Goal: Information Seeking & Learning: Learn about a topic

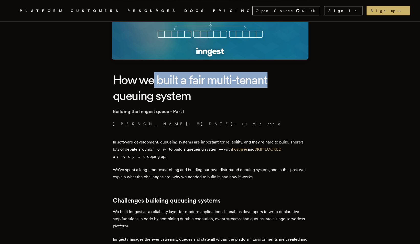
drag, startPoint x: 155, startPoint y: 83, endPoint x: 272, endPoint y: 83, distance: 117.0
click at [272, 83] on h1 "How we built a fair multi-tenant queuing system" at bounding box center [210, 88] width 195 height 32
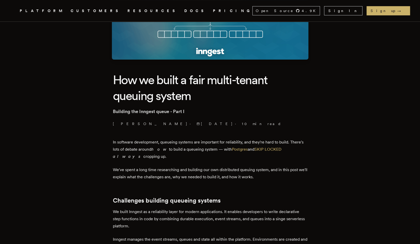
click at [221, 100] on h1 "How we built a fair multi-tenant queuing system" at bounding box center [210, 88] width 195 height 32
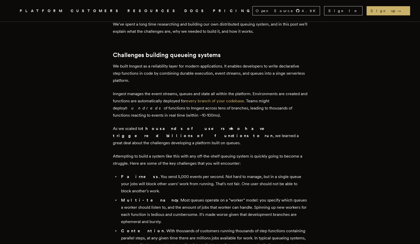
scroll to position [241, 0]
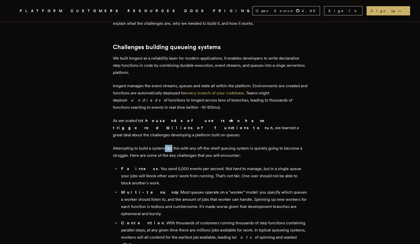
drag, startPoint x: 167, startPoint y: 140, endPoint x: 174, endPoint y: 141, distance: 7.3
click at [174, 145] on p "Attempting to build a system like this with any off-the-shelf queuing system is…" at bounding box center [210, 152] width 195 height 14
drag, startPoint x: 174, startPoint y: 141, endPoint x: 169, endPoint y: 153, distance: 13.2
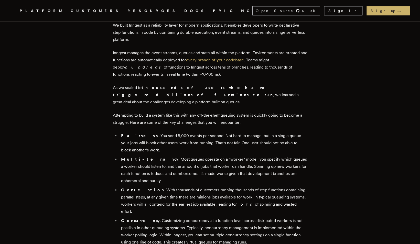
scroll to position [292, 0]
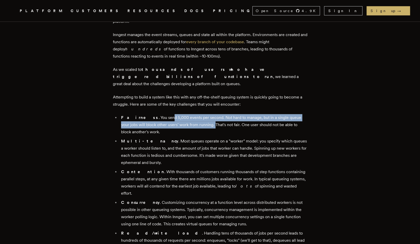
drag, startPoint x: 177, startPoint y: 112, endPoint x: 192, endPoint y: 114, distance: 15.5
click at [192, 114] on li "Fairness . You send 5,000 events per second. Not hard to manage, but in a singl…" at bounding box center [214, 125] width 188 height 22
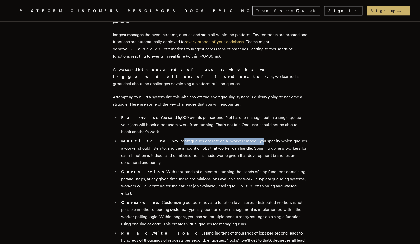
drag, startPoint x: 192, startPoint y: 114, endPoint x: 234, endPoint y: 136, distance: 47.2
click at [234, 138] on li "Multi-tenancy . Most queues operate on a "worker" model: you specify which queu…" at bounding box center [214, 152] width 188 height 29
drag, startPoint x: 234, startPoint y: 136, endPoint x: 205, endPoint y: 152, distance: 33.8
click at [205, 152] on li "Multi-tenancy . Most queues operate on a "worker" model: you specify which queu…" at bounding box center [214, 152] width 188 height 29
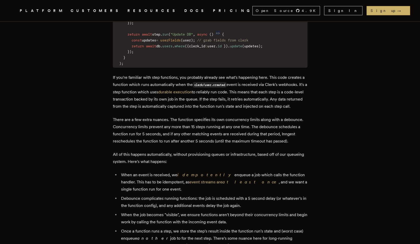
scroll to position [779, 0]
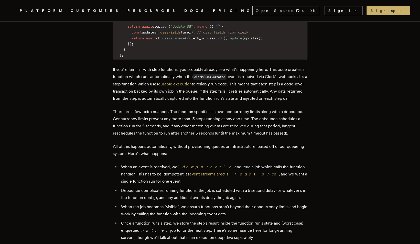
drag, startPoint x: 193, startPoint y: 159, endPoint x: 149, endPoint y: 183, distance: 50.6
click at [149, 187] on li "Debounce complicates running functions: the job is scheduled with a 5 second de…" at bounding box center [214, 194] width 188 height 14
drag, startPoint x: 186, startPoint y: 154, endPoint x: 181, endPoint y: 156, distance: 5.8
click at [181, 165] on link "idempotently" at bounding box center [205, 167] width 57 height 5
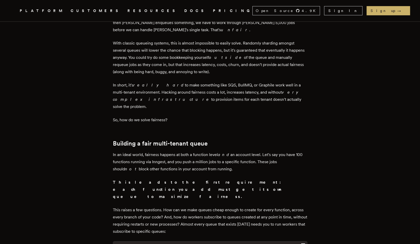
scroll to position [1101, 0]
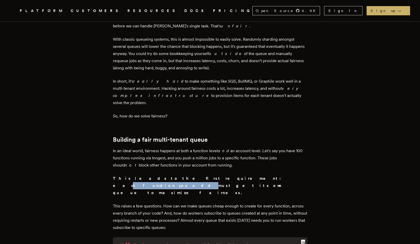
drag, startPoint x: 187, startPoint y: 161, endPoint x: 223, endPoint y: 160, distance: 35.3
click at [223, 176] on strong "This leads to the first requirement: each function you add must get its own que…" at bounding box center [198, 185] width 171 height 19
drag, startPoint x: 223, startPoint y: 160, endPoint x: 210, endPoint y: 170, distance: 15.9
click at [210, 175] on p "This leads to the first requirement: each function you add must get its own que…" at bounding box center [210, 186] width 195 height 22
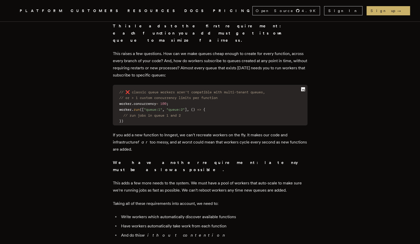
scroll to position [1255, 0]
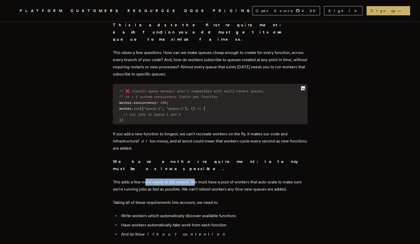
drag, startPoint x: 146, startPoint y: 152, endPoint x: 196, endPoint y: 152, distance: 49.7
click at [196, 179] on p "This adds a few more needs to the system. We must have a pool of workers that a…" at bounding box center [210, 186] width 195 height 14
drag, startPoint x: 196, startPoint y: 152, endPoint x: 160, endPoint y: 187, distance: 50.2
click at [160, 213] on ul "Write workers which automatically discover available functions Have workers aut…" at bounding box center [210, 226] width 195 height 26
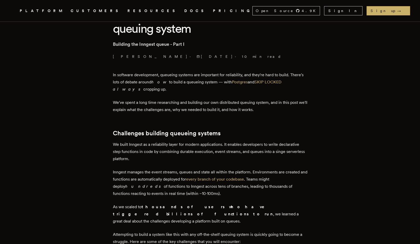
scroll to position [0, 0]
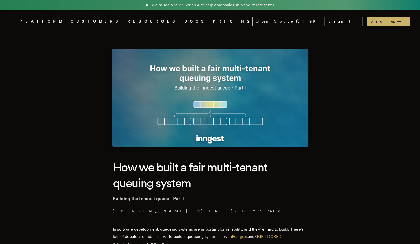
click at [137, 211] on link "[PERSON_NAME]" at bounding box center [150, 211] width 75 height 5
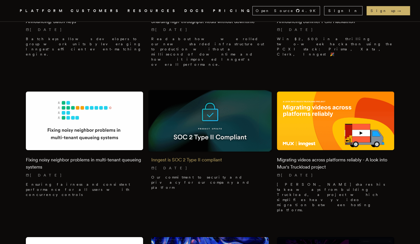
scroll to position [2356, 0]
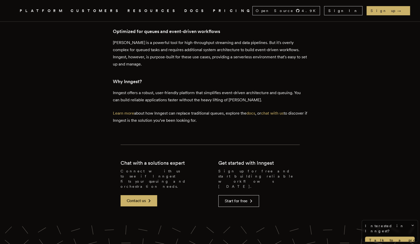
scroll to position [1050, 0]
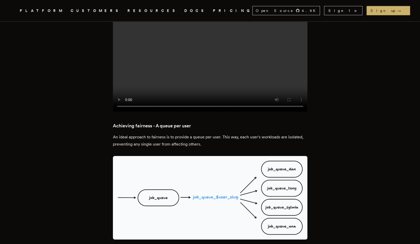
scroll to position [768, 0]
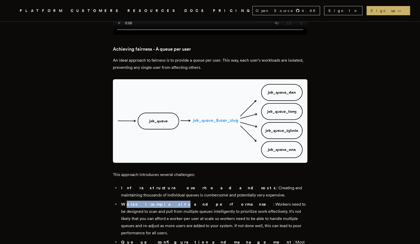
drag, startPoint x: 127, startPoint y: 173, endPoint x: 158, endPoint y: 174, distance: 30.5
click at [158, 201] on li "Worker complexity and performance : Workers need to be designed to scan and pul…" at bounding box center [214, 219] width 188 height 36
drag, startPoint x: 158, startPoint y: 174, endPoint x: 205, endPoint y: 174, distance: 47.6
click at [205, 201] on li "Worker complexity and performance : Workers need to be designed to scan and pul…" at bounding box center [214, 219] width 188 height 36
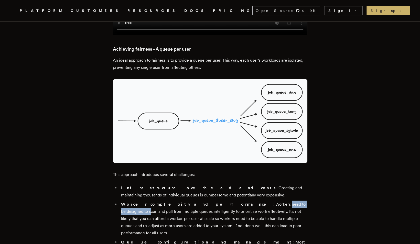
drag, startPoint x: 211, startPoint y: 174, endPoint x: 256, endPoint y: 174, distance: 44.8
click at [256, 201] on li "Worker complexity and performance : Workers need to be designed to scan and pul…" at bounding box center [214, 219] width 188 height 36
drag, startPoint x: 256, startPoint y: 174, endPoint x: 236, endPoint y: 182, distance: 21.7
click at [236, 201] on li "Worker complexity and performance : Workers need to be designed to scan and pul…" at bounding box center [214, 219] width 188 height 36
click at [141, 201] on li "Worker complexity and performance : Workers need to be designed to scan and pul…" at bounding box center [214, 219] width 188 height 36
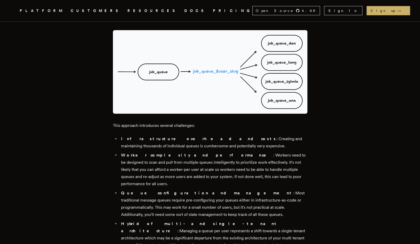
scroll to position [819, 0]
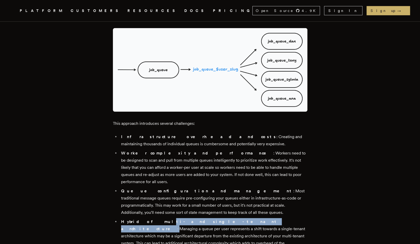
drag, startPoint x: 174, startPoint y: 180, endPoint x: 213, endPoint y: 180, distance: 38.4
click at [213, 218] on li "Hybrid of multi- and single-tenant architecture : Managing a queue per user rep…" at bounding box center [214, 236] width 188 height 36
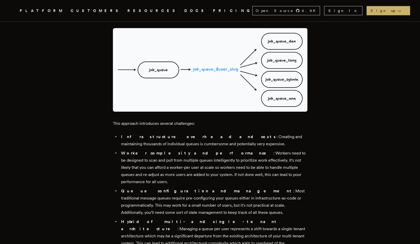
drag, startPoint x: 213, startPoint y: 180, endPoint x: 155, endPoint y: 192, distance: 58.7
click at [155, 218] on li "Hybrid of multi- and single-tenant architecture : Managing a queue per user rep…" at bounding box center [214, 236] width 188 height 36
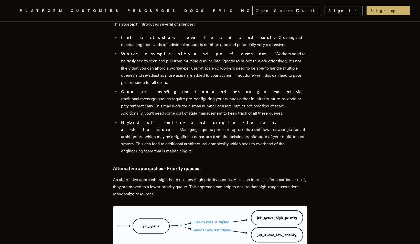
scroll to position [922, 0]
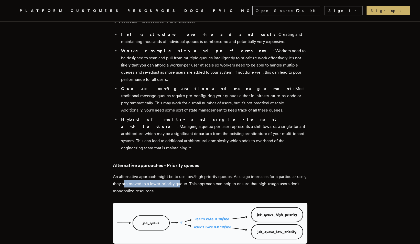
drag, startPoint x: 135, startPoint y: 137, endPoint x: 192, endPoint y: 137, distance: 56.6
click at [192, 173] on p "An alternative approach might be to use low/high priority queues. As usage incr…" at bounding box center [210, 184] width 195 height 22
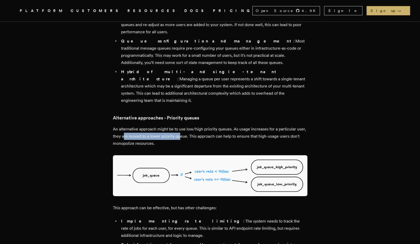
scroll to position [947, 0]
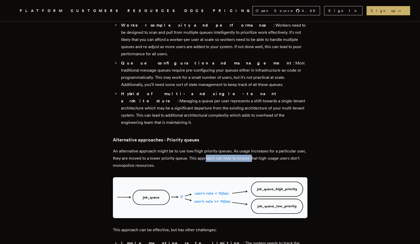
drag, startPoint x: 216, startPoint y: 111, endPoint x: 262, endPoint y: 111, distance: 46.3
click at [262, 148] on p "An alternative approach might be to use low/high priority queues. As usage incr…" at bounding box center [210, 159] width 195 height 22
drag, startPoint x: 262, startPoint y: 111, endPoint x: 235, endPoint y: 115, distance: 27.5
click at [235, 148] on p "An alternative approach might be to use low/high priority queues. As usage incr…" at bounding box center [210, 159] width 195 height 22
click at [139, 148] on p "An alternative approach might be to use low/high priority queues. As usage incr…" at bounding box center [210, 159] width 195 height 22
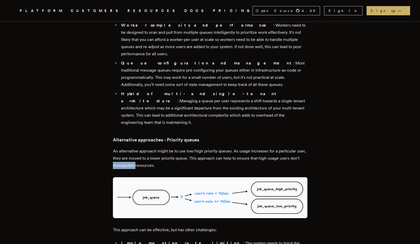
click at [139, 148] on p "An alternative approach might be to use low/high priority queues. As usage incr…" at bounding box center [210, 159] width 195 height 22
copy p "monopolize"
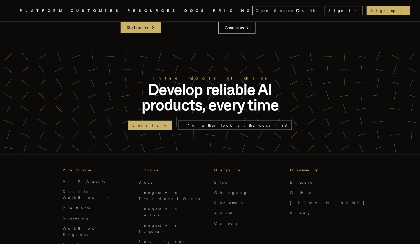
scroll to position [1935, 0]
